Goal: Task Accomplishment & Management: Use online tool/utility

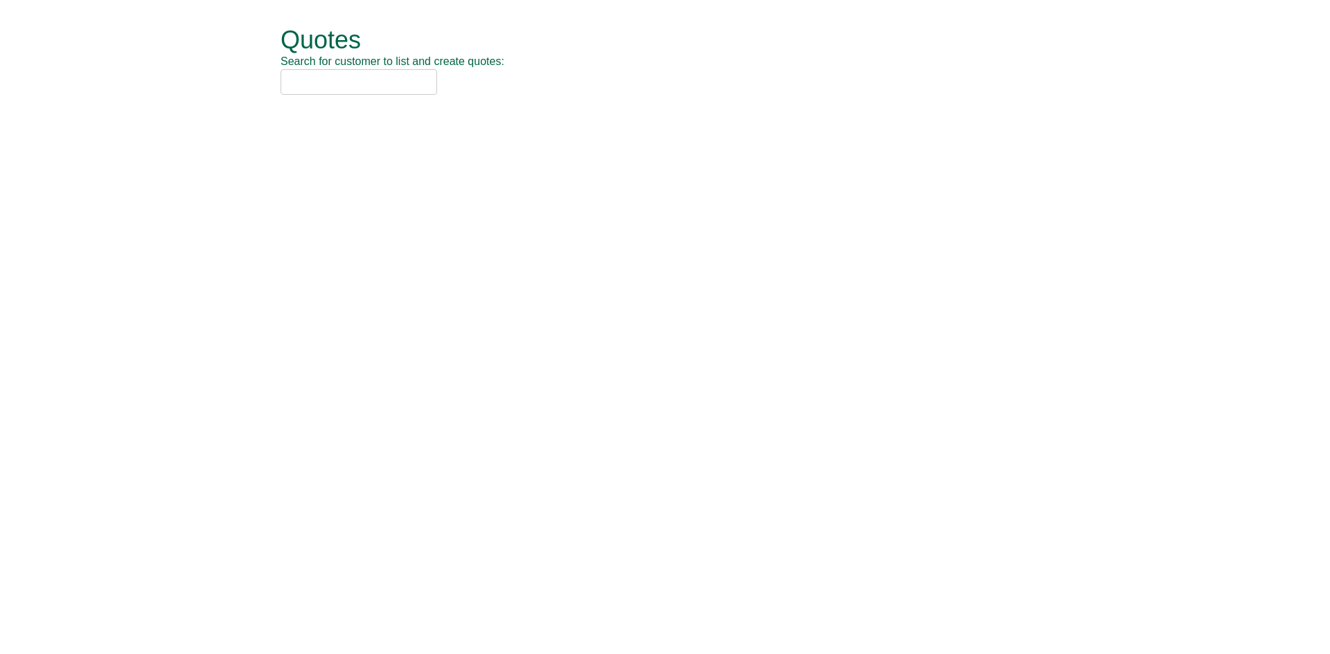
click at [337, 84] on input "text" at bounding box center [358, 82] width 157 height 26
type input "t"
type input "p"
type input "t"
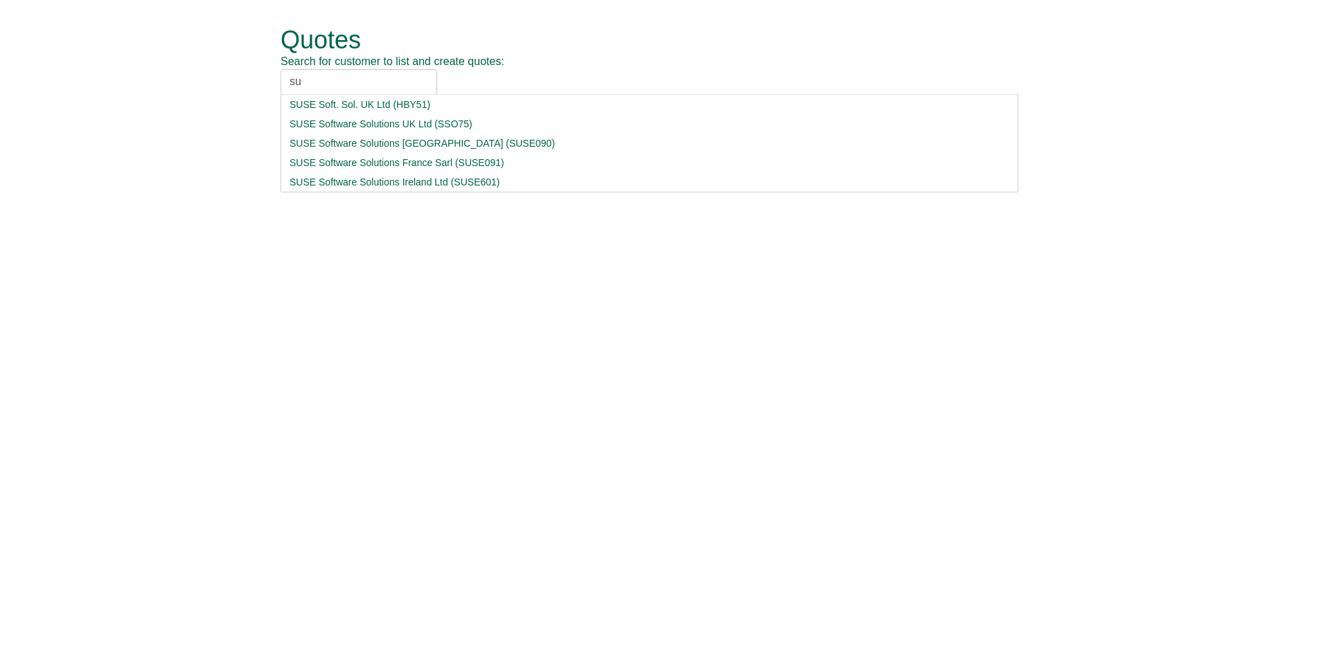
type input "s"
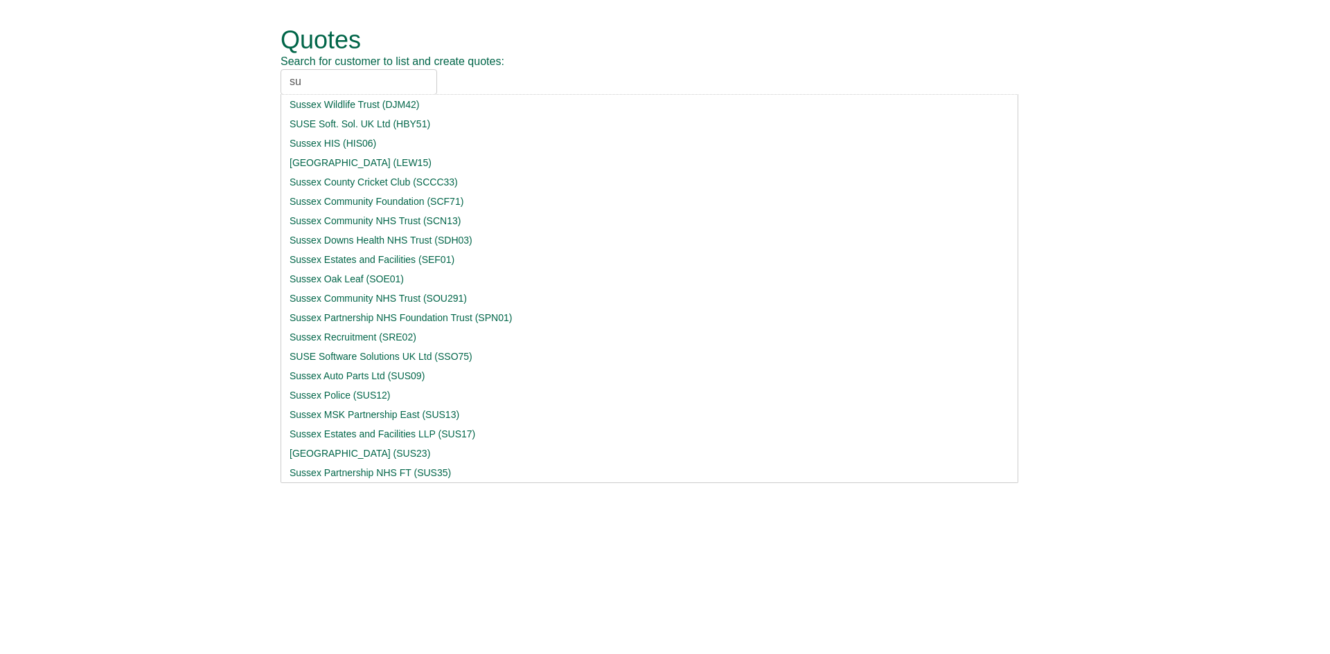
type input "s"
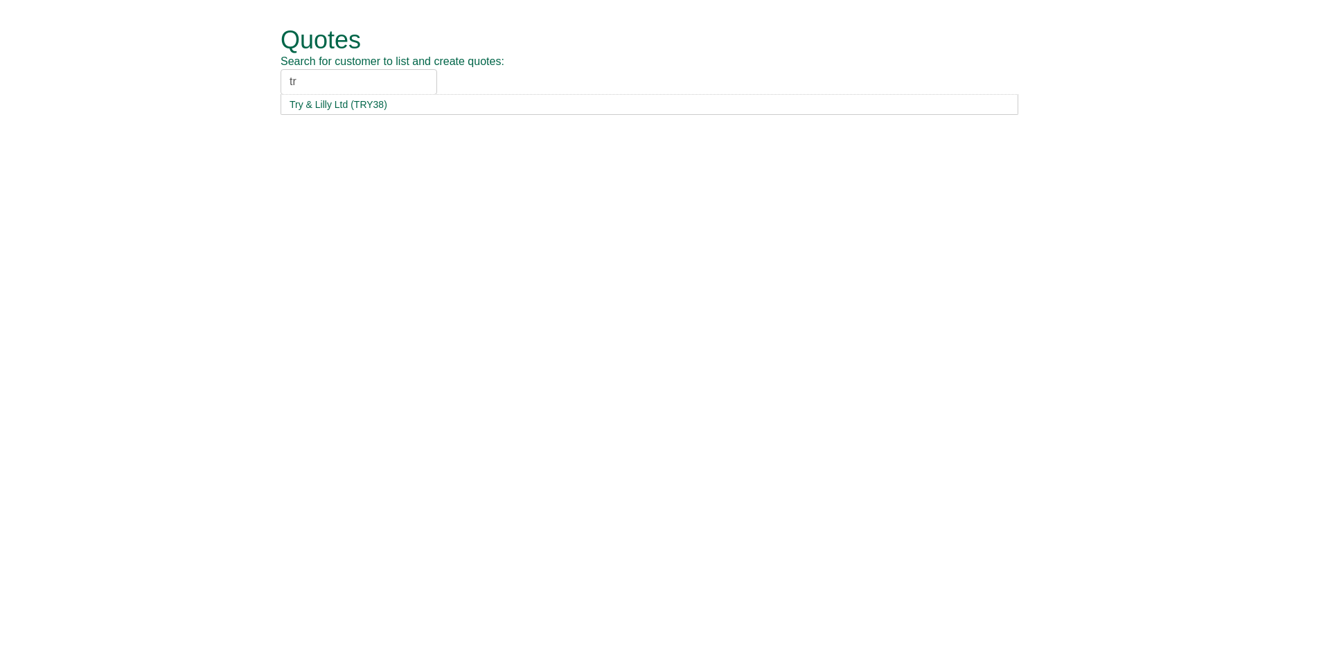
type input "t"
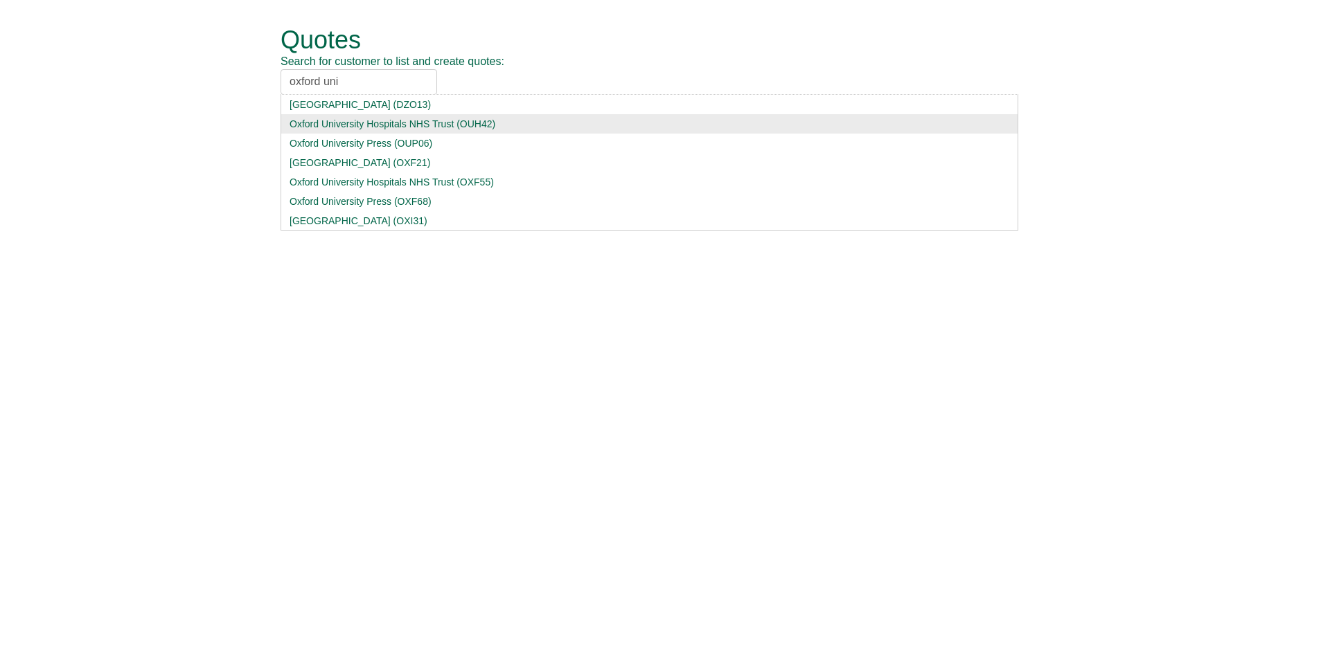
type input "oxford uni"
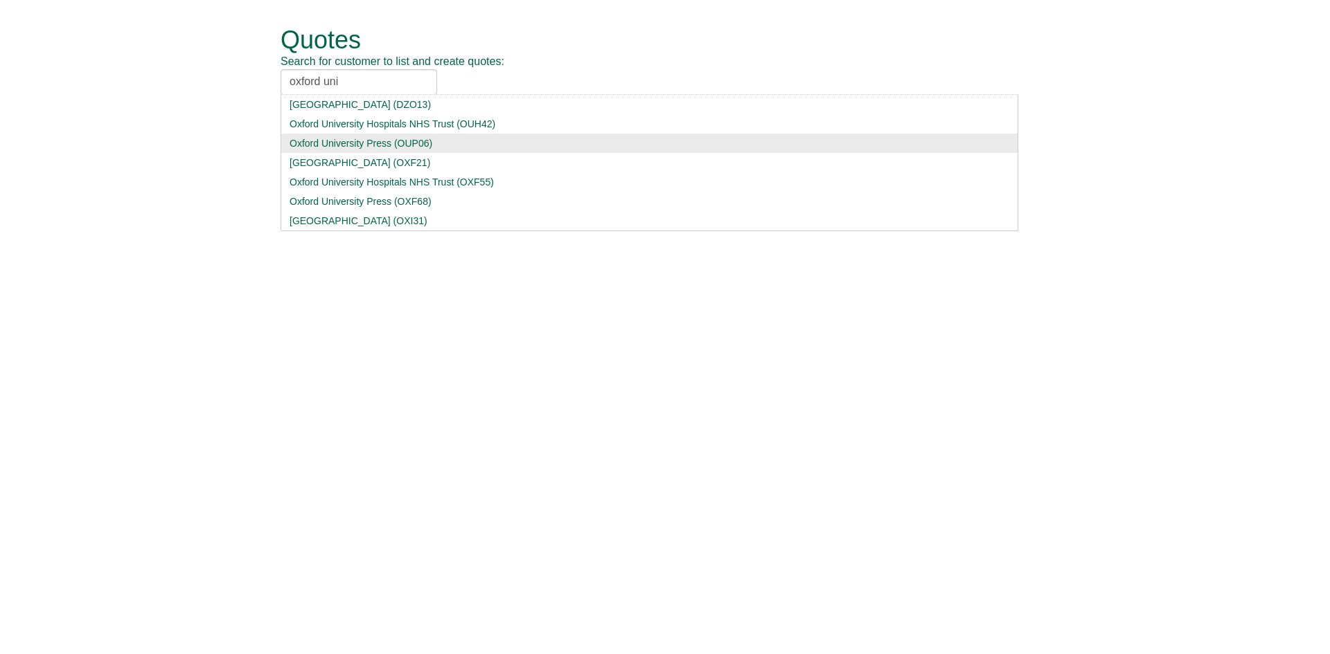
click at [395, 147] on div "Oxford University Press (OUP06)" at bounding box center [649, 143] width 720 height 14
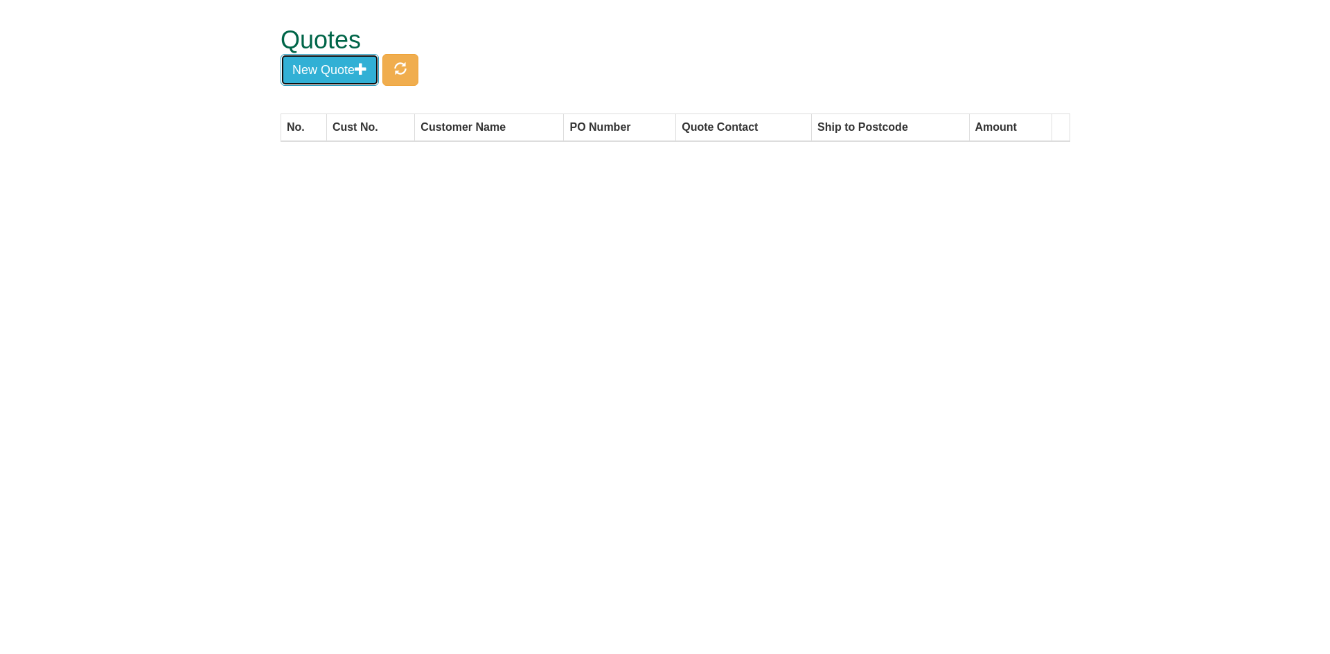
click at [320, 68] on button "New Quote" at bounding box center [329, 70] width 98 height 32
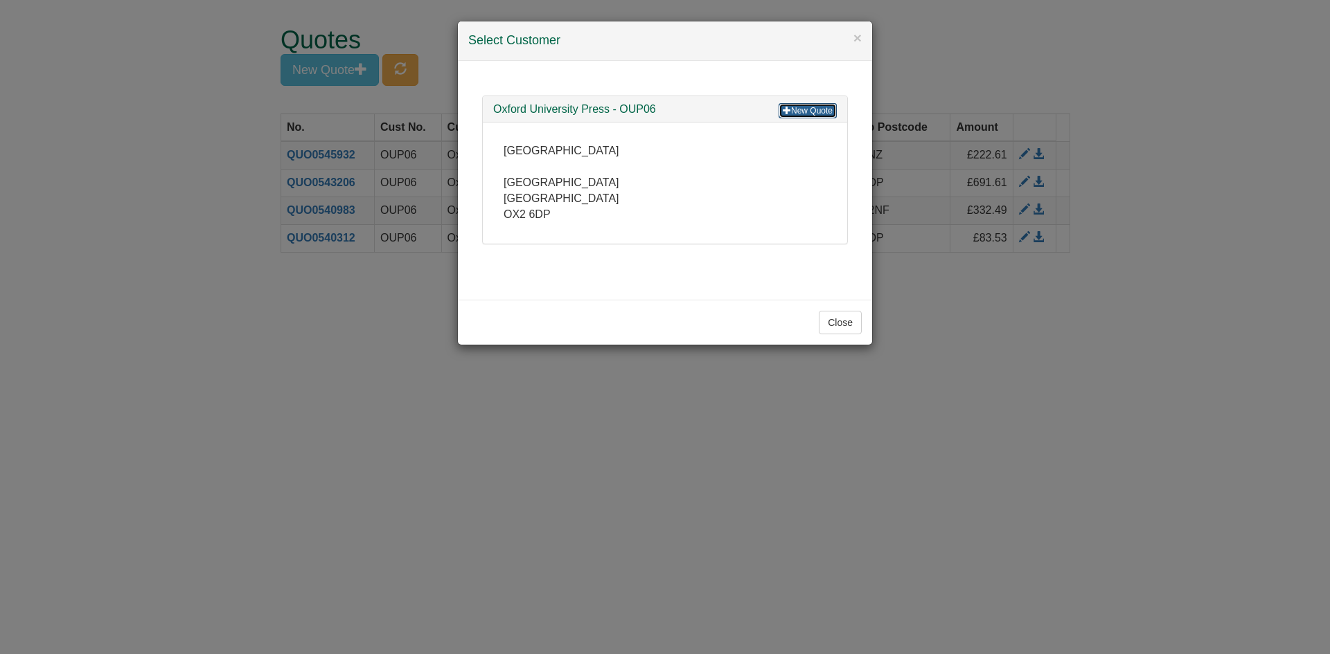
click at [799, 109] on link "New Quote" at bounding box center [807, 110] width 58 height 15
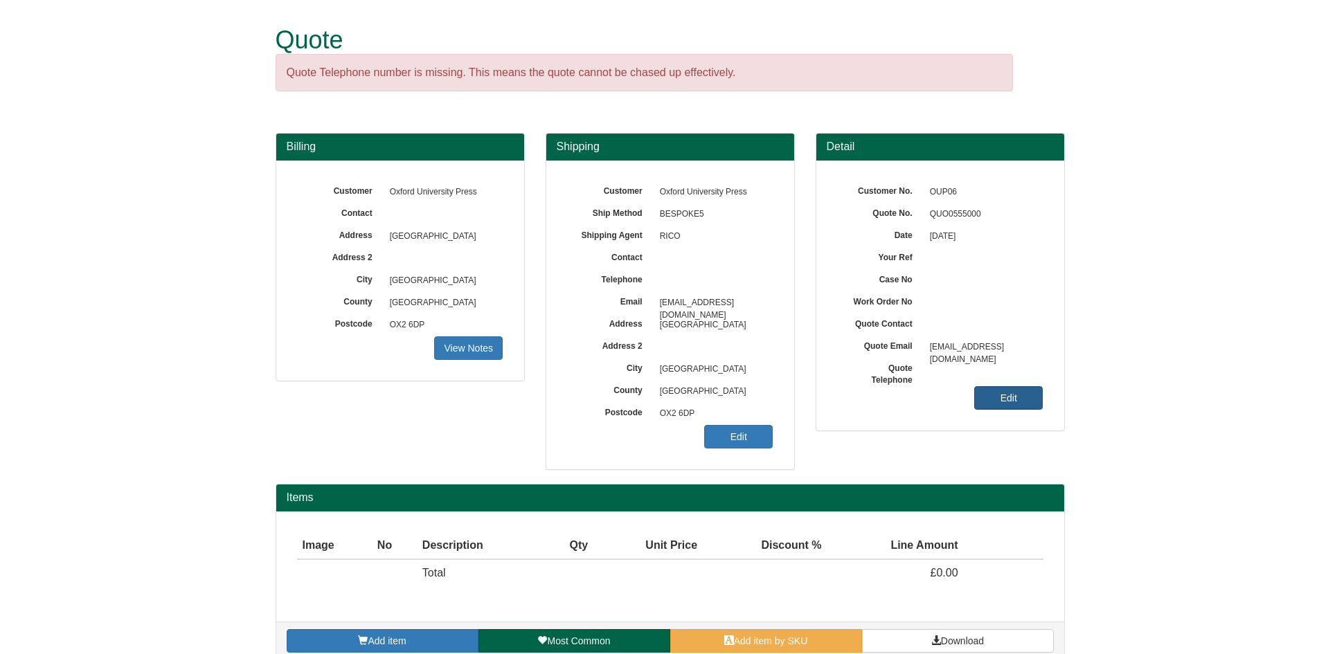
drag, startPoint x: 1000, startPoint y: 382, endPoint x: 998, endPoint y: 389, distance: 7.2
click at [1000, 382] on div "Customer No. OUP06 Quote No. QUO0555000 Date 03/09/2025 Your Ref Case No Work O…" at bounding box center [941, 296] width 248 height 270
click at [997, 411] on div "Customer No. OUP06 Quote No. QUO0555000 Date 03/09/2025 Your Ref Case No Work O…" at bounding box center [941, 296] width 248 height 270
click at [997, 402] on link "Edit" at bounding box center [1008, 398] width 69 height 24
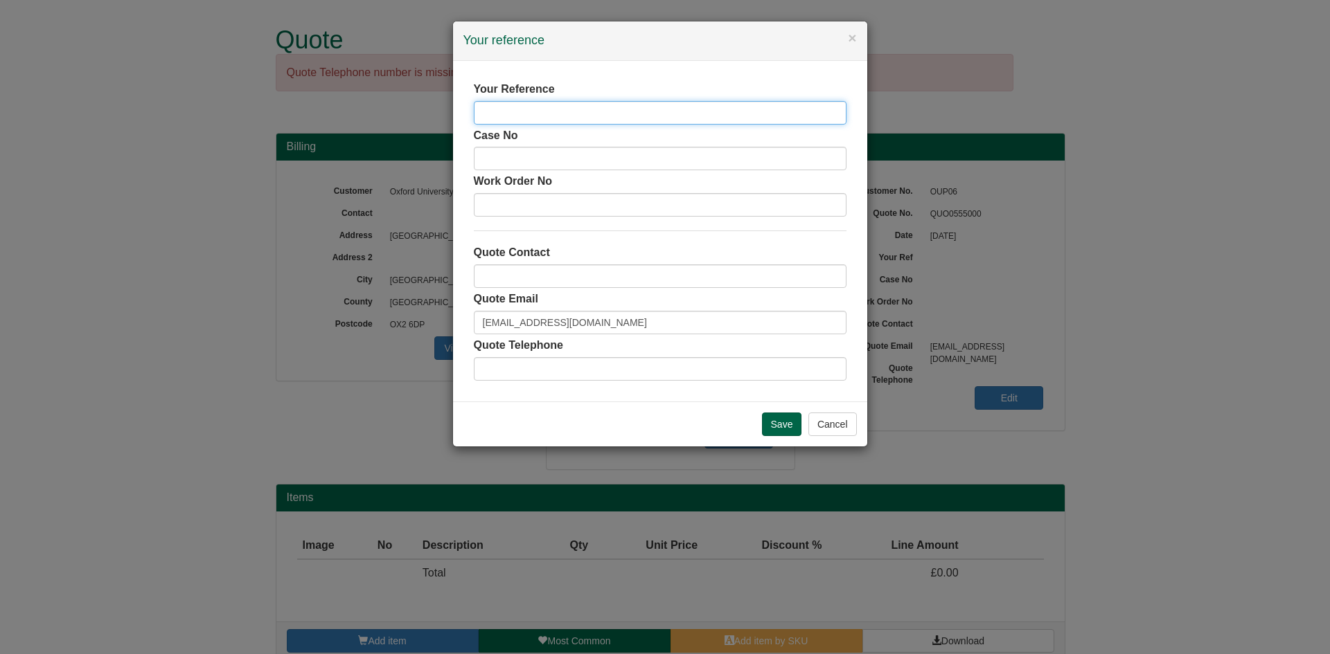
click at [562, 113] on input "text" at bounding box center [660, 113] width 373 height 24
click at [510, 109] on input "text" at bounding box center [660, 113] width 373 height 24
type input "Lisa Schnellmann"
click at [781, 429] on input "Save" at bounding box center [782, 425] width 40 height 24
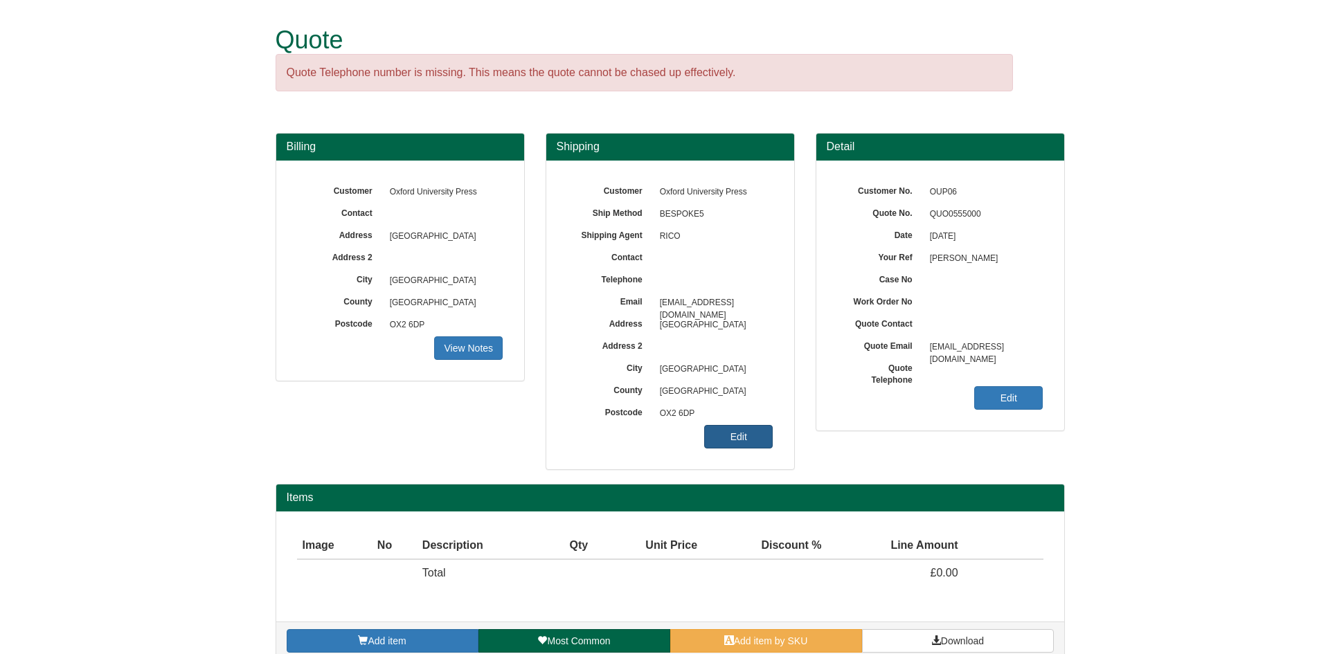
click at [770, 433] on link "Edit" at bounding box center [738, 437] width 69 height 24
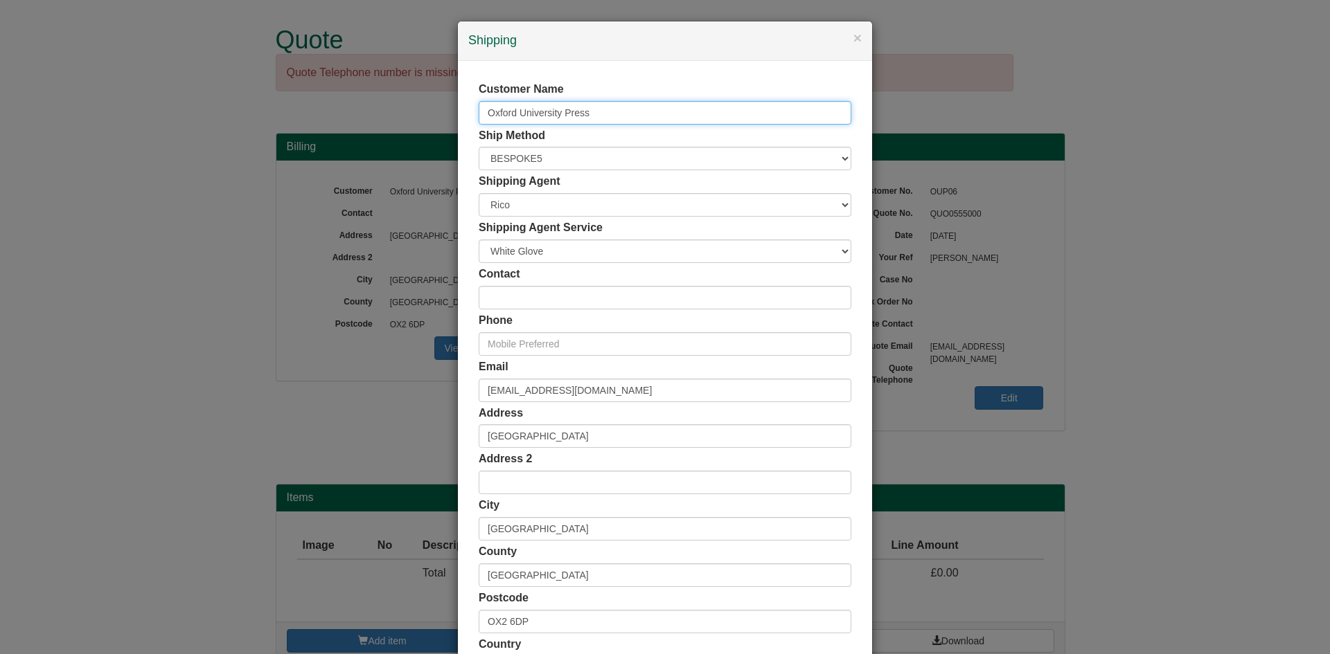
drag, startPoint x: 612, startPoint y: 103, endPoint x: 424, endPoint y: 98, distance: 188.4
click at [424, 98] on div "× Shipping Customer Name Oxford University Press Ship Method Free of Charge £5 …" at bounding box center [665, 327] width 1330 height 654
click at [594, 116] on input "[PERSON_NAME]" at bounding box center [665, 113] width 373 height 24
type input "[PERSON_NAME]"
click at [603, 393] on input "apinvoices@oup.com" at bounding box center [665, 391] width 373 height 24
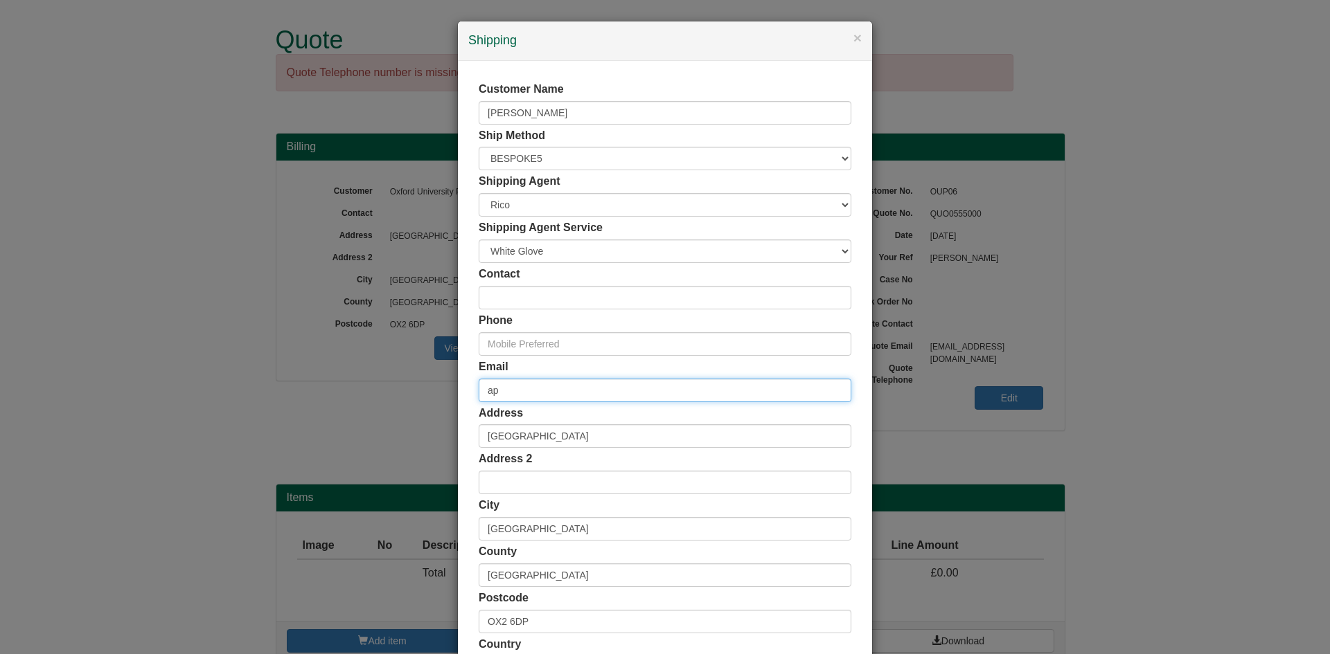
type input "a"
drag, startPoint x: 540, startPoint y: 403, endPoint x: 495, endPoint y: 394, distance: 46.6
click at [535, 403] on div "Customer Name Lisa Schnellmann Ship Method Free of Charge £5 Flat Rate £7.50 Fl…" at bounding box center [665, 381] width 373 height 598
click at [495, 393] on input "email" at bounding box center [665, 391] width 373 height 24
paste input "lisa.schnellmann@oup.com"
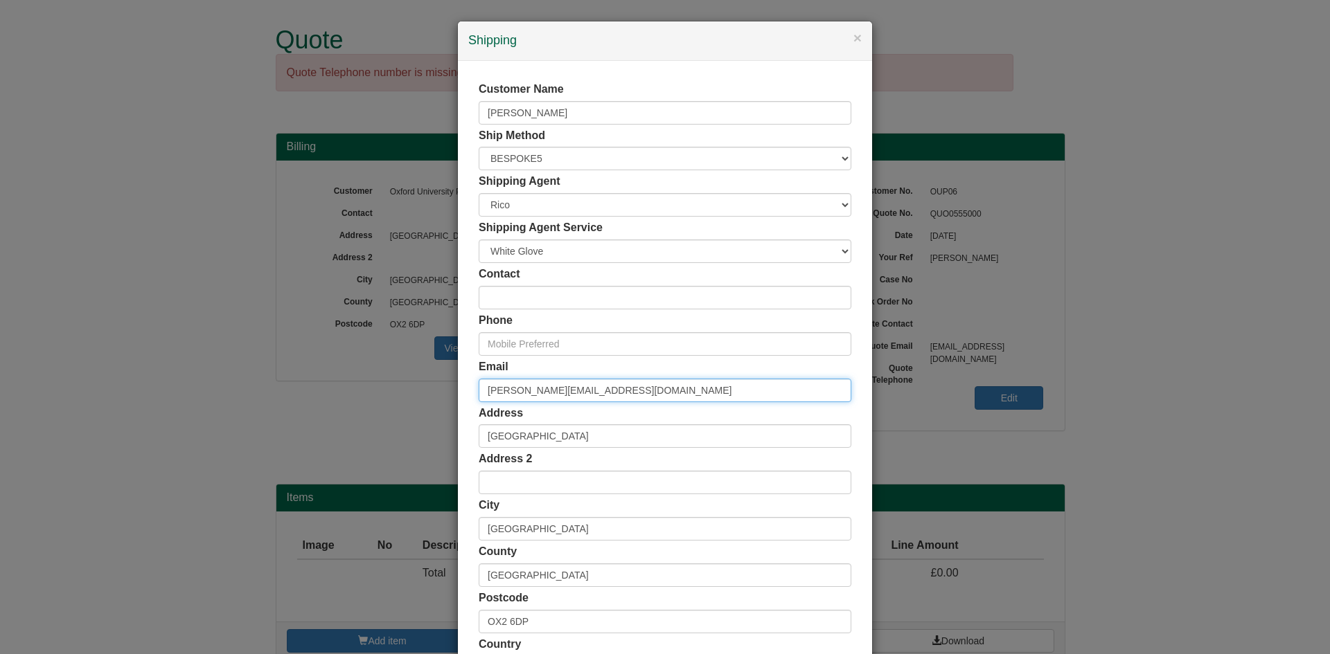
scroll to position [113, 0]
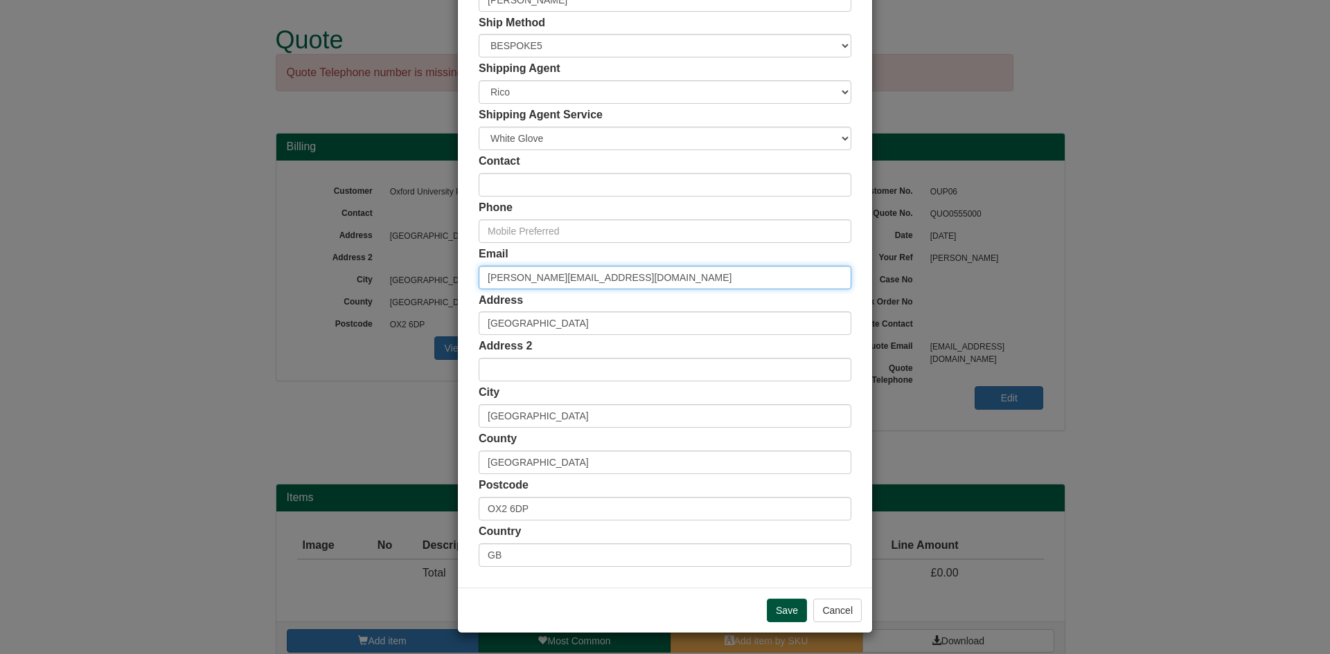
type input "lisa.schnellmann@oup.com"
click at [770, 609] on input "Save" at bounding box center [787, 611] width 40 height 24
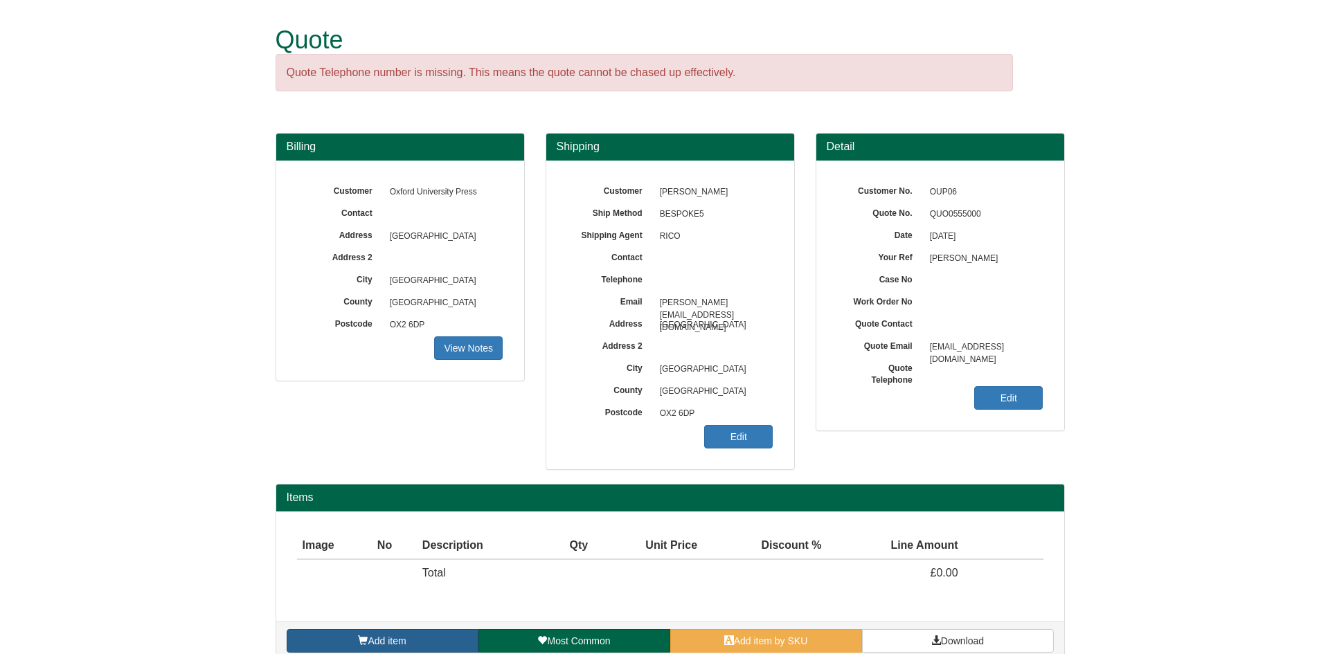
click at [357, 634] on link "Add item" at bounding box center [383, 642] width 192 height 24
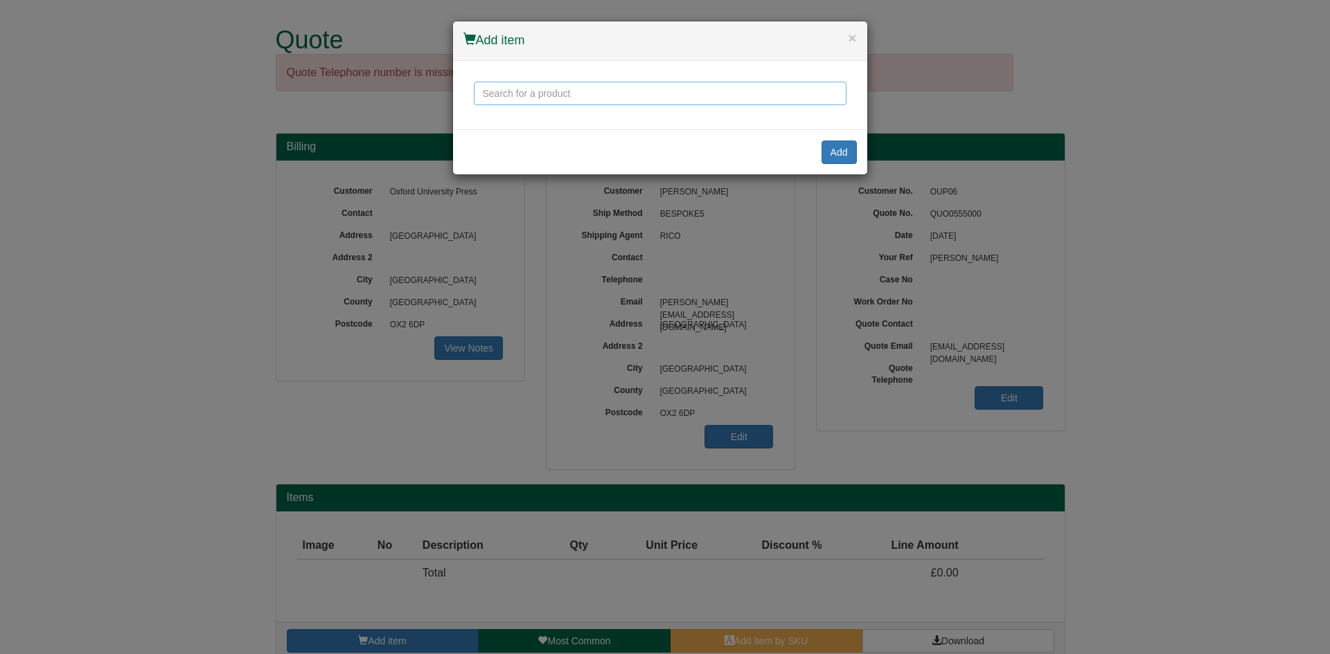
click at [555, 94] on input "text" at bounding box center [660, 94] width 373 height 24
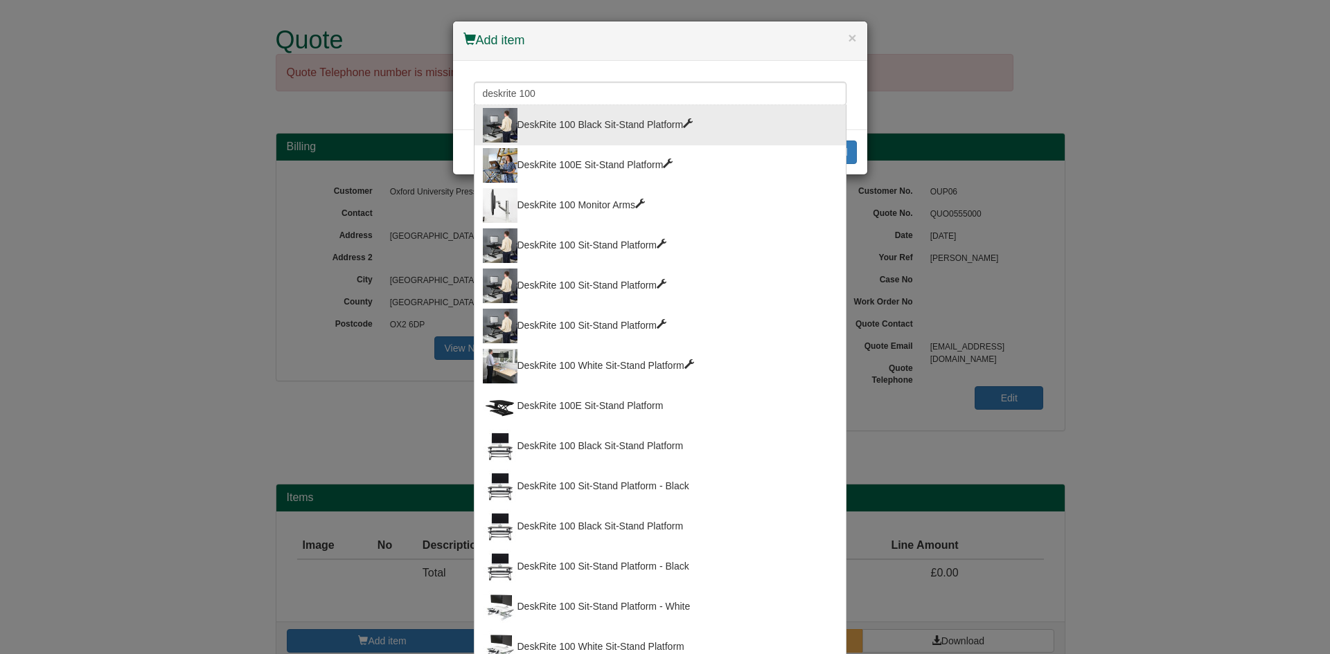
click at [548, 126] on div "DeskRite 100 Black Sit-Stand Platform" at bounding box center [660, 125] width 355 height 35
type input "DeskRite 100 Black Sit-Stand Platform"
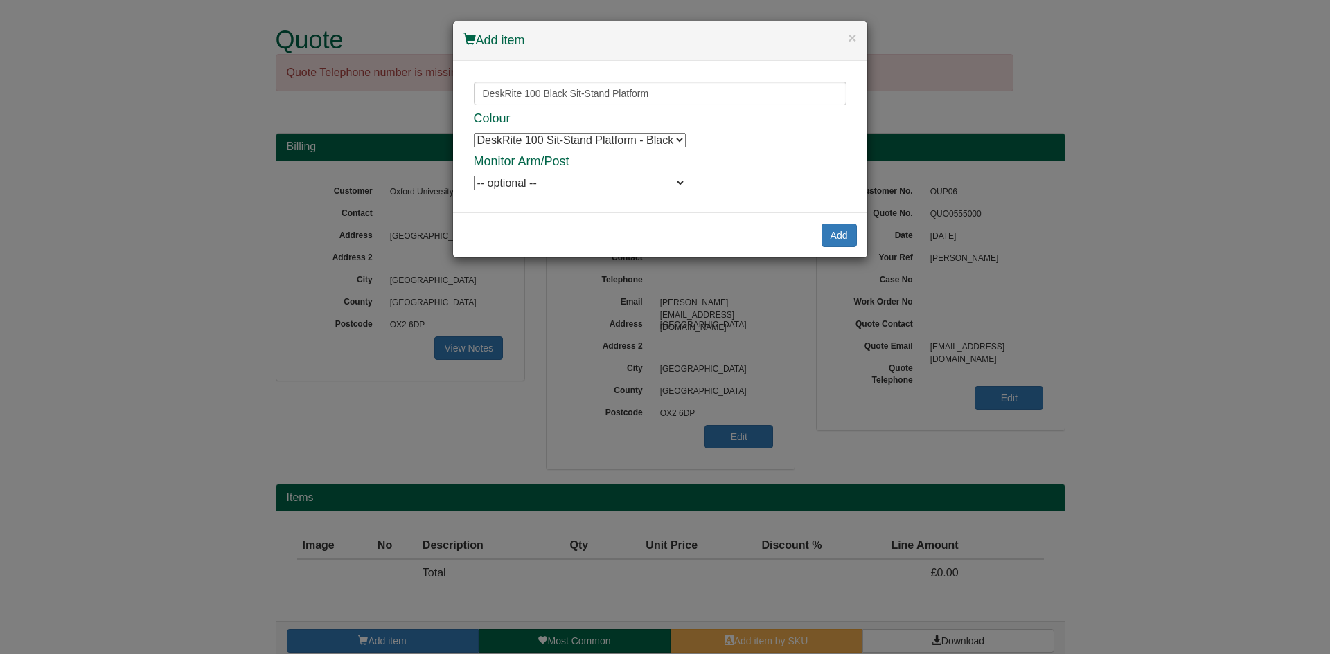
click at [549, 134] on select "DeskRite 100 Sit-Stand Platform - Black DeskRite 100 Sit-Stand Platform - Black…" at bounding box center [580, 140] width 212 height 15
click at [612, 188] on select "-- optional -- DeskRite 100 Single Monitor Arm DeskRite 100 Single Monitor Arm …" at bounding box center [580, 183] width 213 height 15
click at [715, 165] on h4 "Monitor Arm/Post" at bounding box center [660, 162] width 373 height 14
click at [645, 192] on div "DeskRite 100 Black Sit-Stand Platform DeskRite 100 Black Sit-Stand Platform Des…" at bounding box center [660, 137] width 414 height 152
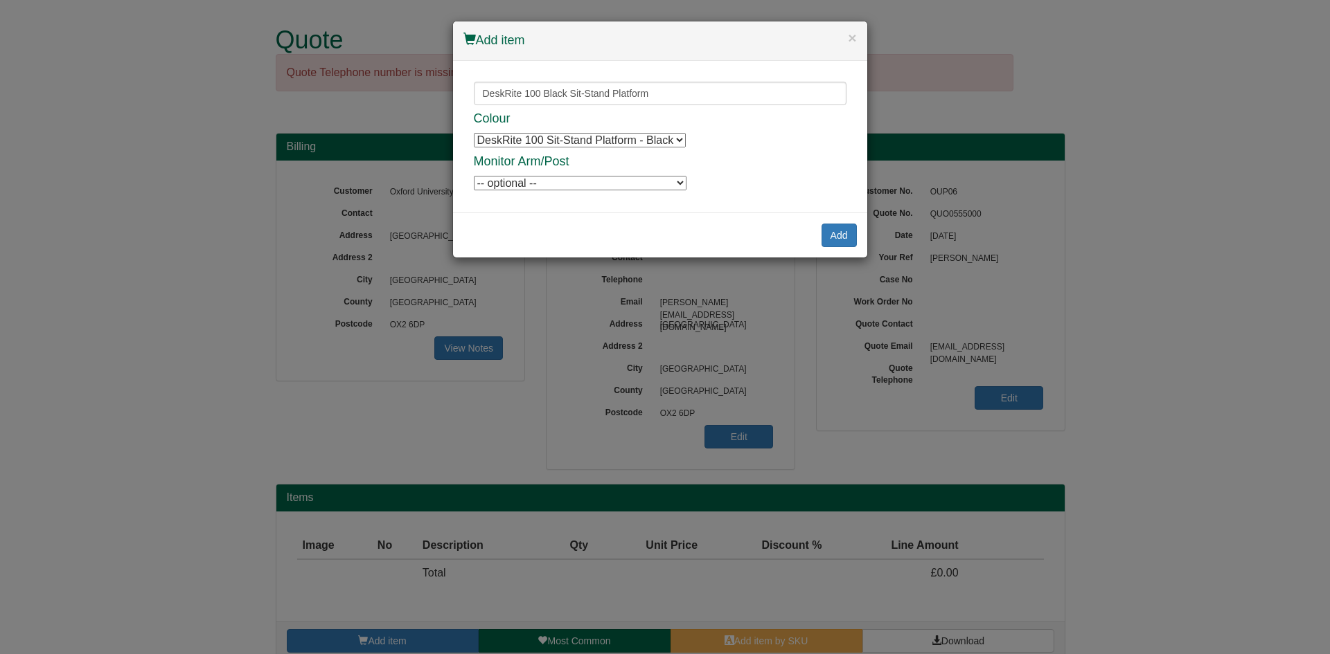
click at [645, 186] on select "-- optional -- DeskRite 100 Single Monitor Arm DeskRite 100 Single Monitor Arm …" at bounding box center [580, 183] width 213 height 15
drag, startPoint x: 645, startPoint y: 186, endPoint x: 689, endPoint y: 186, distance: 43.6
click at [645, 186] on select "-- optional -- DeskRite 100 Single Monitor Arm DeskRite 100 Single Monitor Arm …" at bounding box center [580, 183] width 213 height 15
click at [844, 235] on button "Add" at bounding box center [838, 236] width 35 height 24
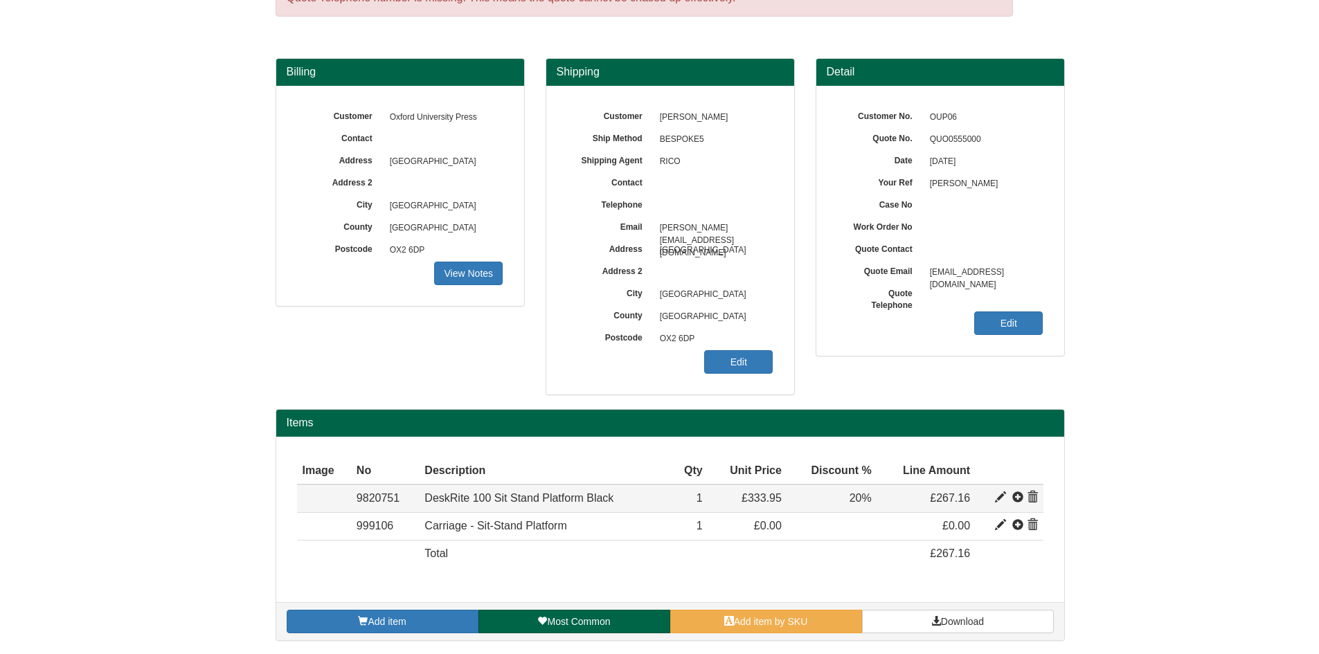
scroll to position [75, 0]
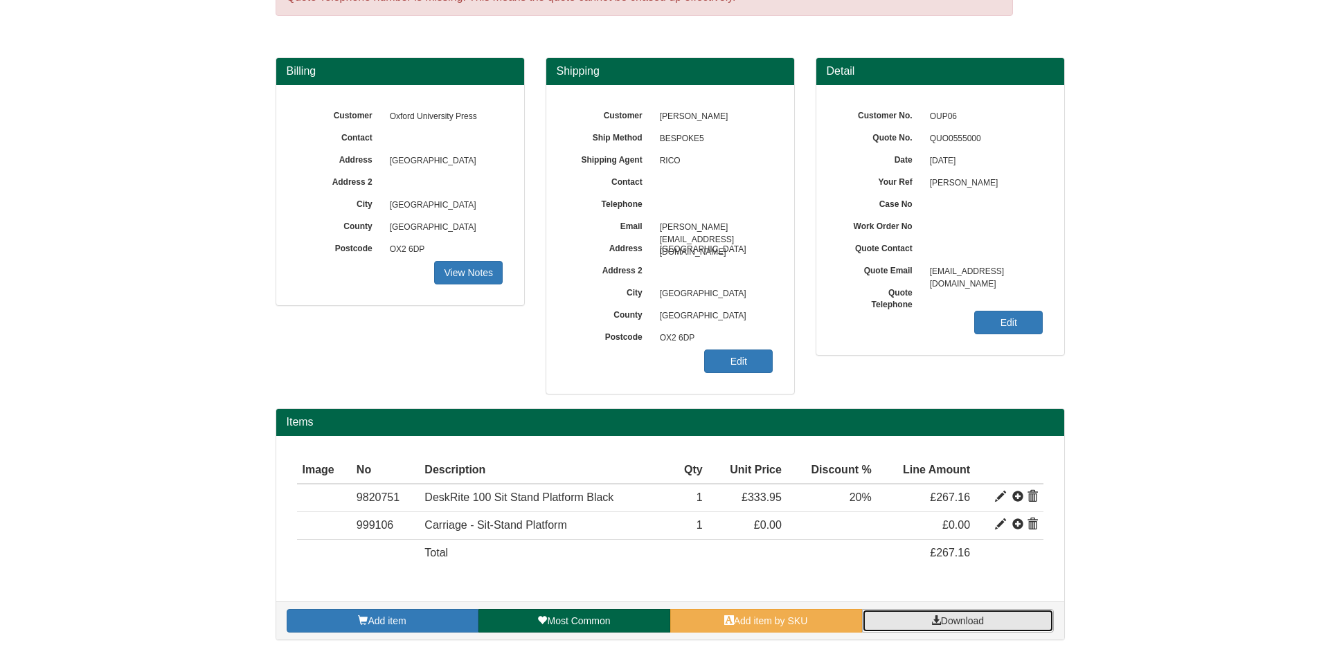
click at [929, 621] on link "Download" at bounding box center [958, 621] width 192 height 24
